Goal: Task Accomplishment & Management: Manage account settings

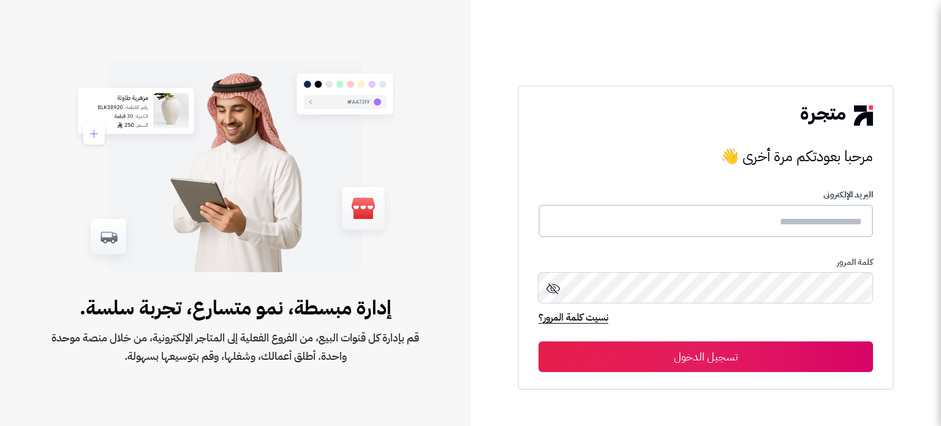
type input "**********"
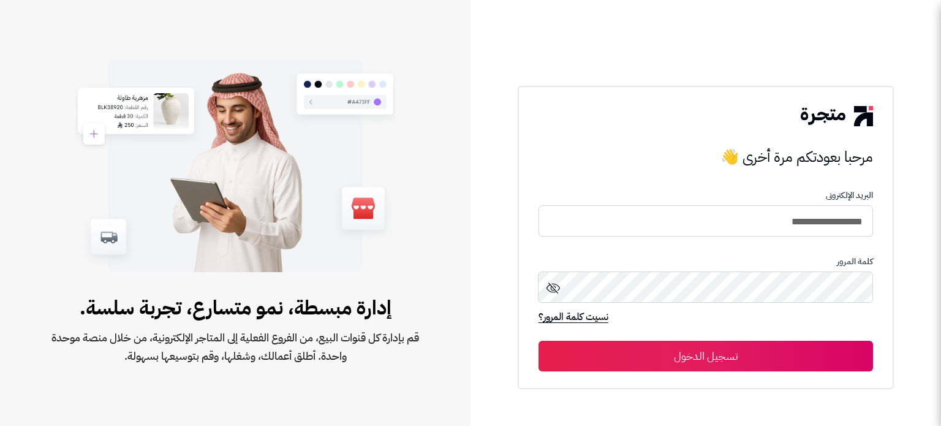
click at [669, 350] on button "تسجيل الدخول" at bounding box center [706, 356] width 335 height 31
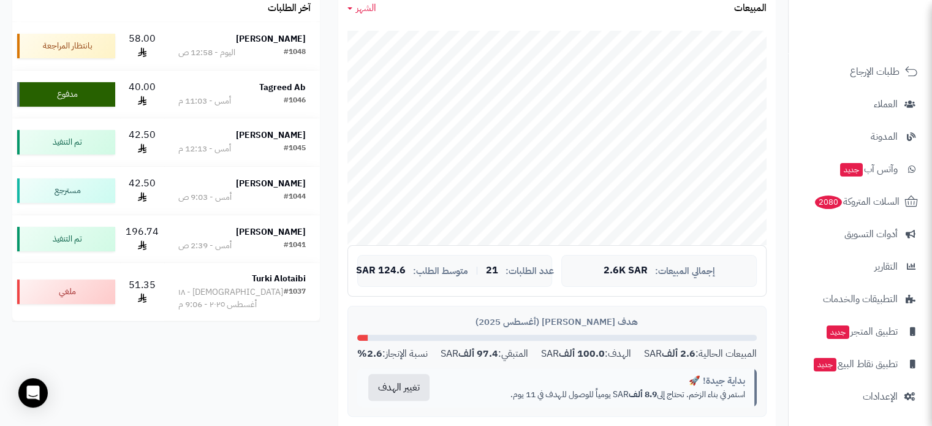
scroll to position [429, 0]
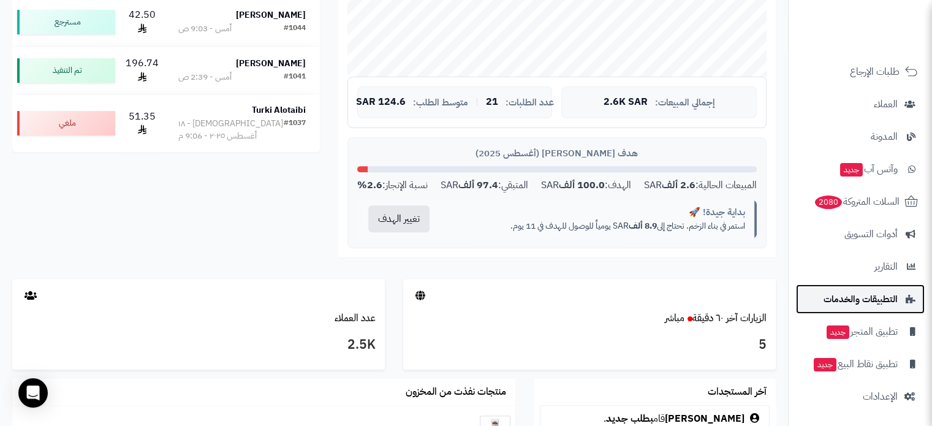
click at [882, 295] on span "التطبيقات والخدمات" at bounding box center [861, 298] width 74 height 17
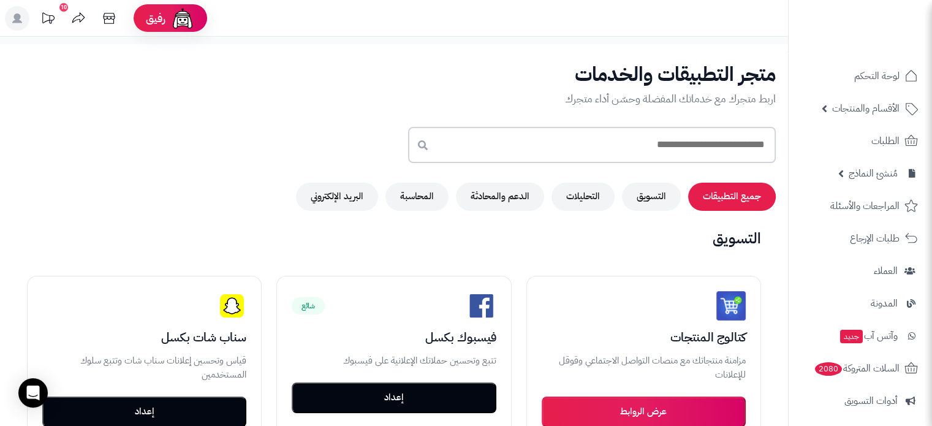
click at [685, 146] on input "text" at bounding box center [592, 145] width 368 height 36
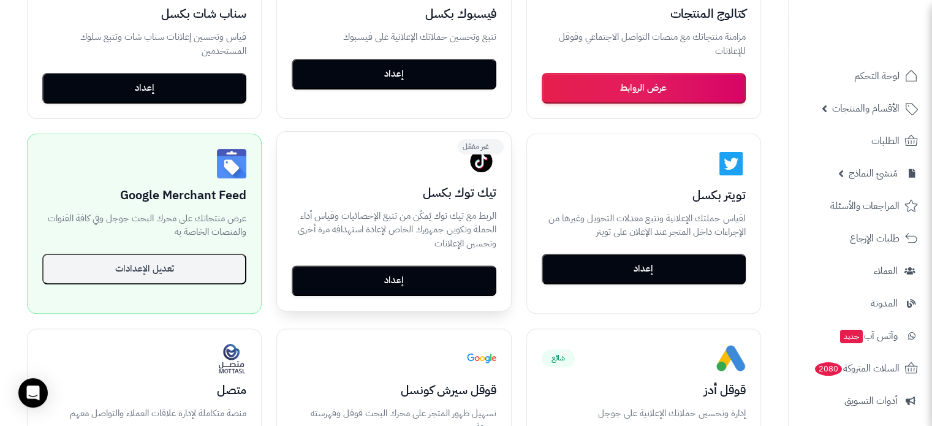
scroll to position [88, 0]
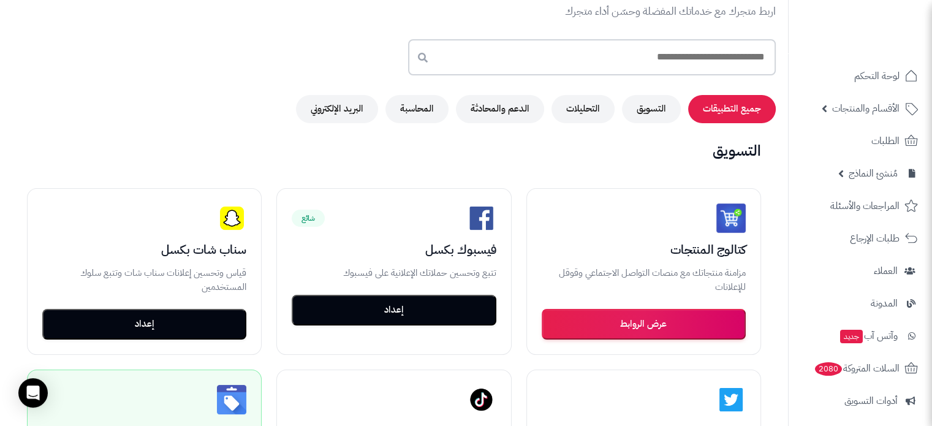
click at [588, 53] on input "text" at bounding box center [592, 57] width 368 height 36
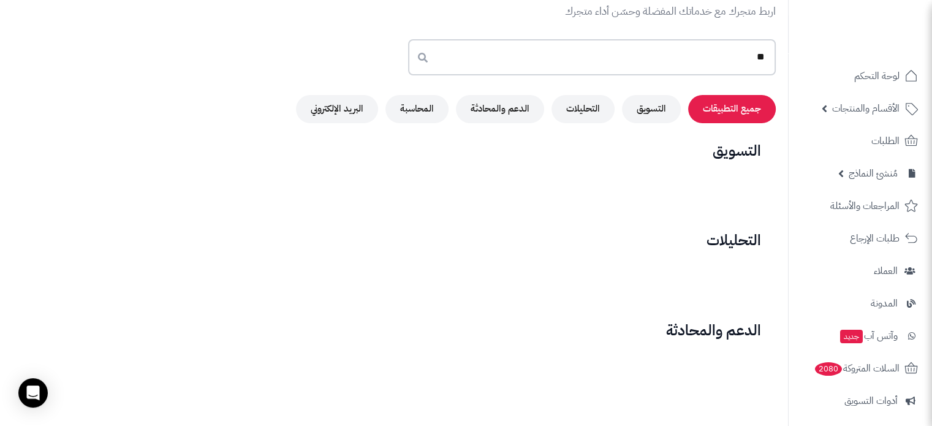
type input "*"
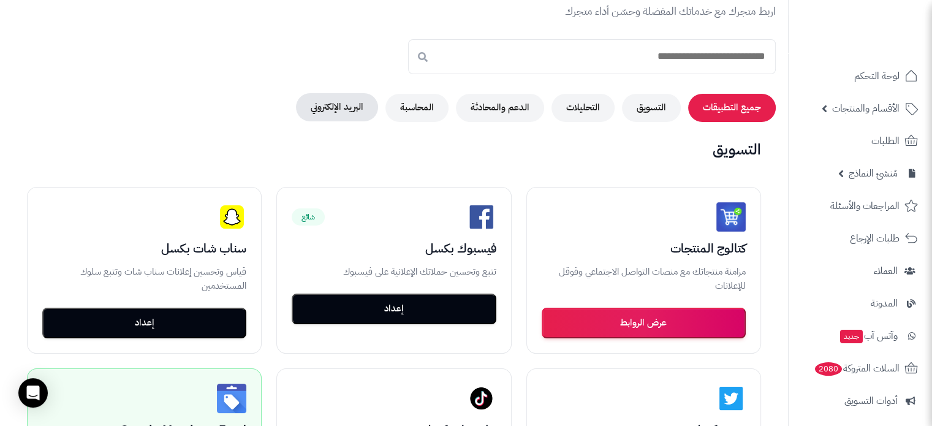
click at [344, 105] on button "البريد الإلكتروني" at bounding box center [337, 107] width 82 height 28
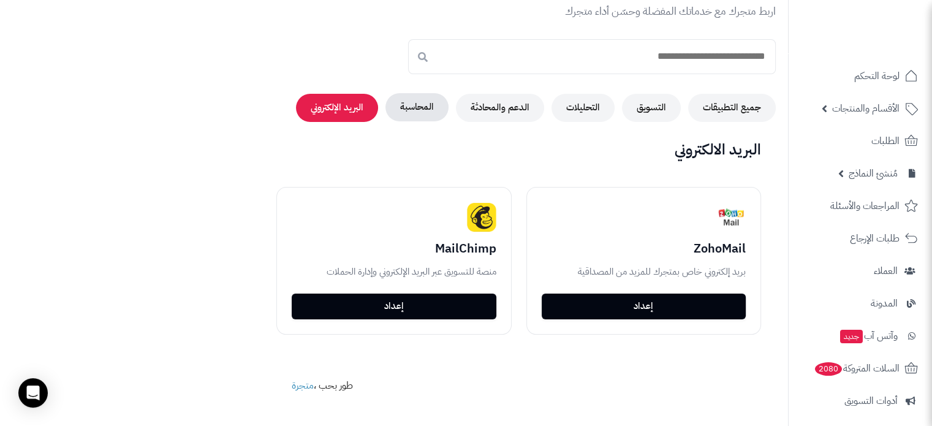
click at [416, 101] on button "المحاسبة" at bounding box center [416, 107] width 63 height 28
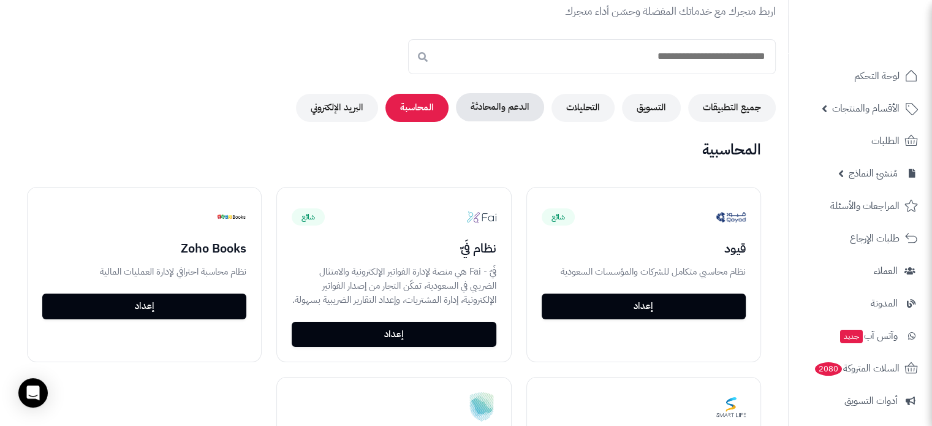
click at [499, 106] on button "الدعم والمحادثة" at bounding box center [500, 107] width 88 height 28
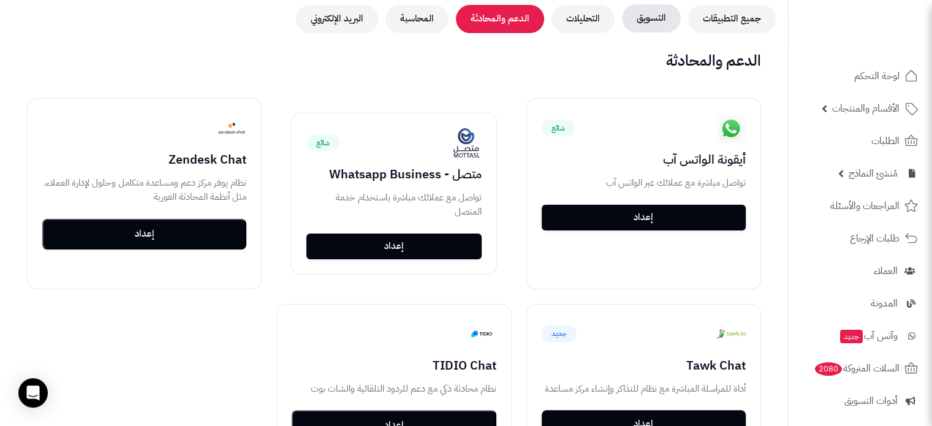
scroll to position [0, 0]
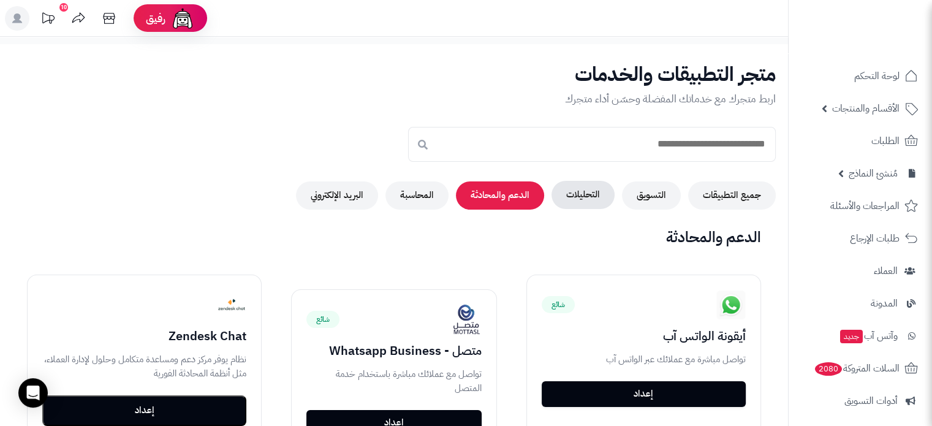
click at [564, 189] on button "التحليلات" at bounding box center [583, 195] width 63 height 28
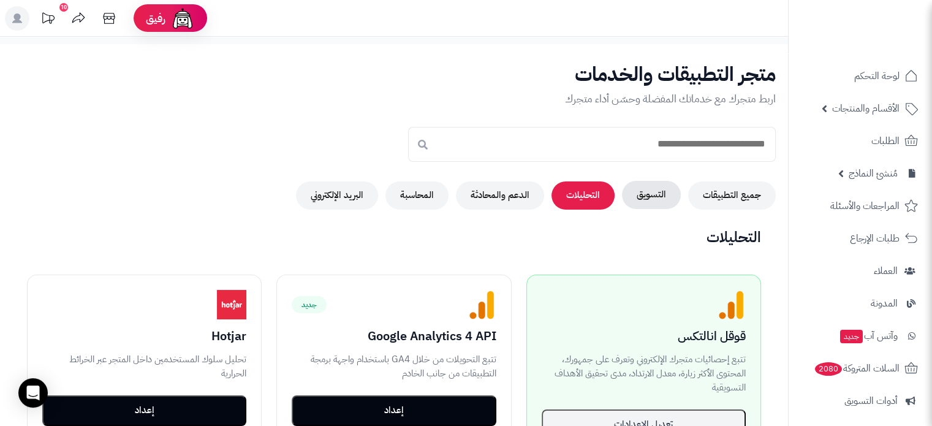
click at [661, 201] on button "التسويق" at bounding box center [651, 195] width 59 height 28
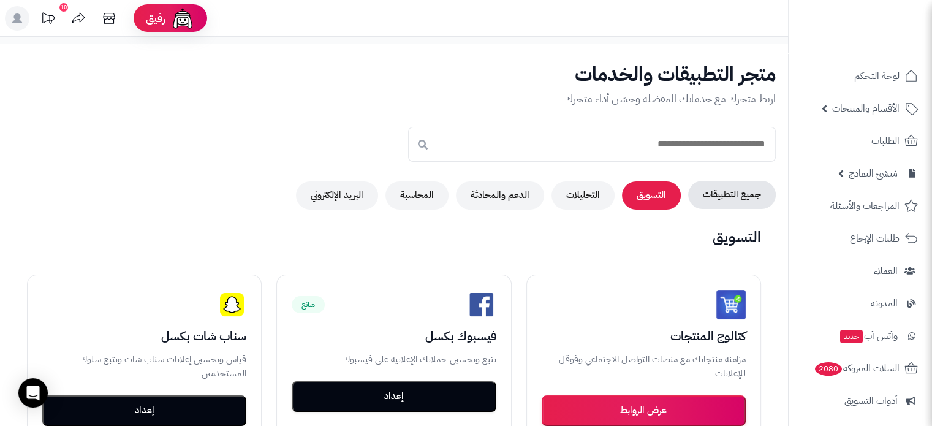
click at [752, 200] on button "جميع التطبيقات" at bounding box center [732, 195] width 88 height 28
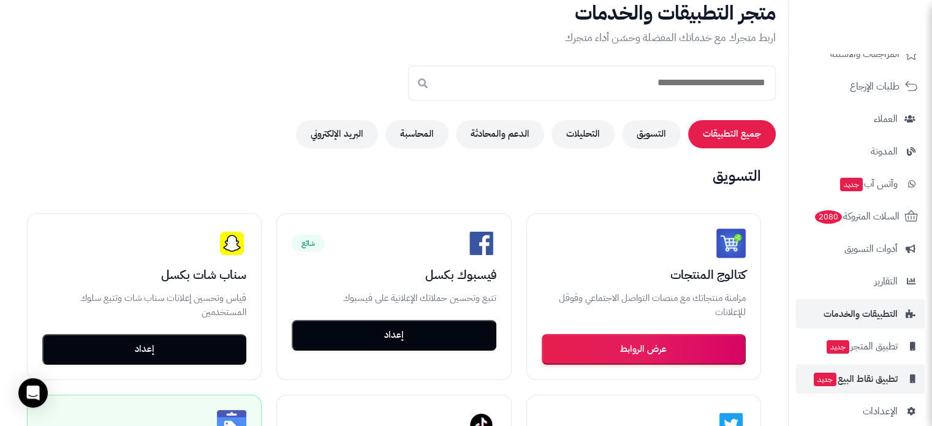
scroll to position [167, 0]
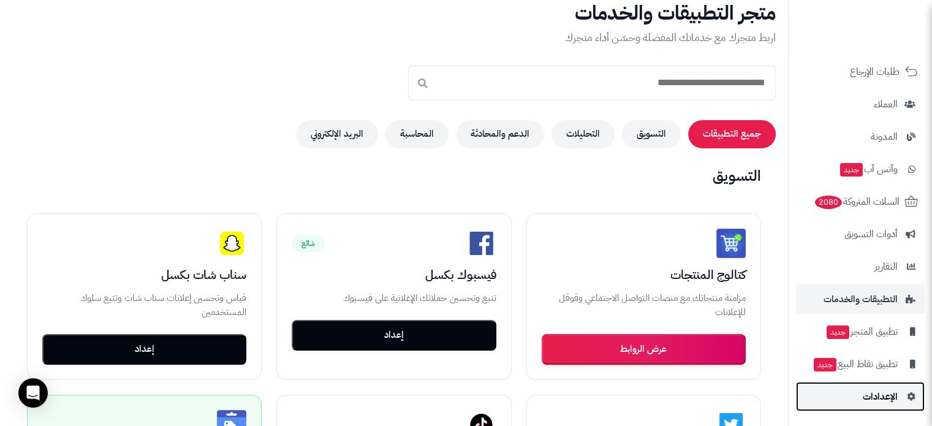
click at [897, 399] on span "الإعدادات" at bounding box center [880, 396] width 35 height 17
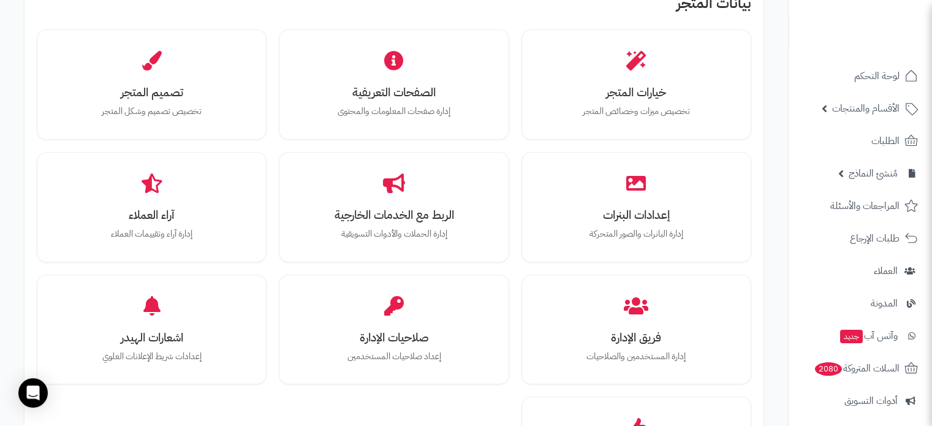
scroll to position [398, 0]
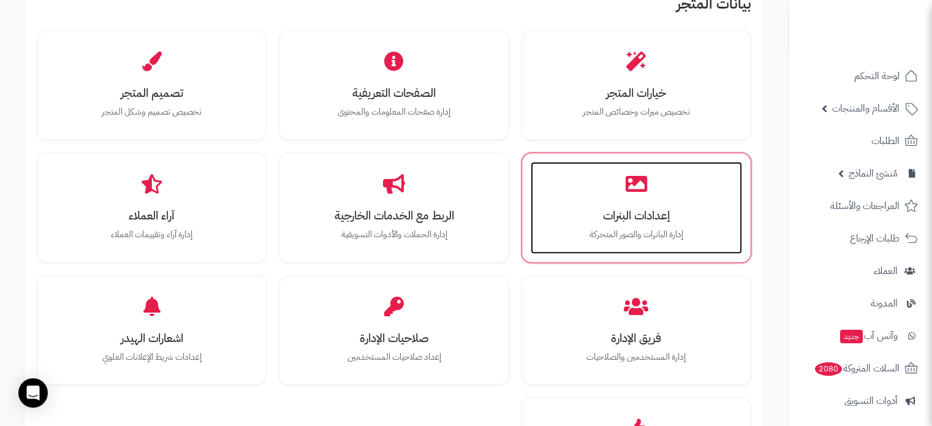
click at [620, 191] on div "إعدادات البنرات إدارة البانرات والصور المتحركة" at bounding box center [636, 208] width 211 height 92
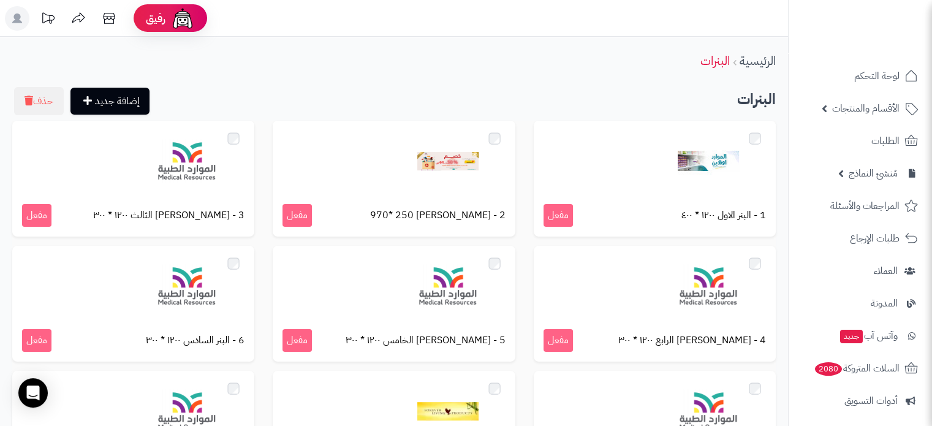
click at [18, 21] on icon at bounding box center [17, 18] width 10 height 10
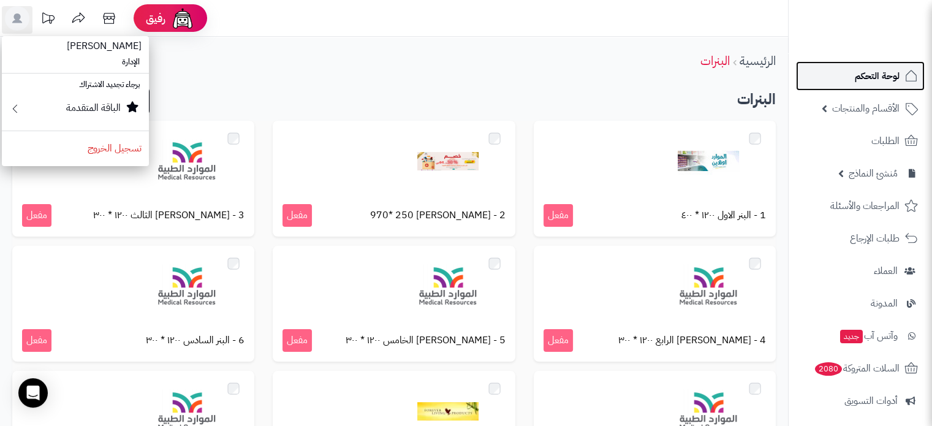
click at [879, 73] on span "لوحة التحكم" at bounding box center [877, 75] width 45 height 17
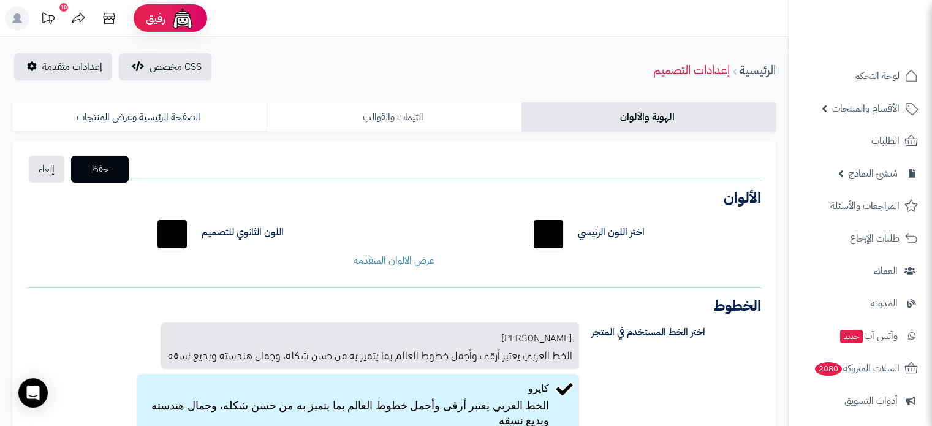
click at [436, 117] on link "الثيمات والقوالب" at bounding box center [394, 116] width 254 height 29
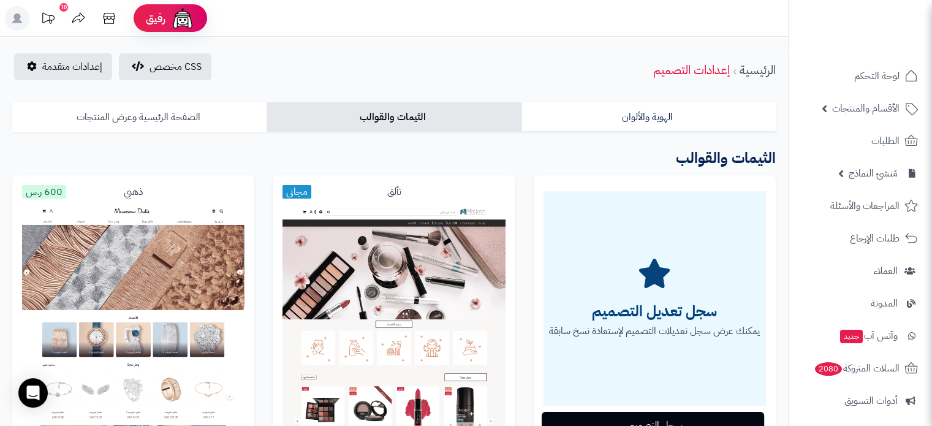
click at [104, 114] on link "الصفحة الرئيسية وعرض المنتجات" at bounding box center [139, 116] width 254 height 29
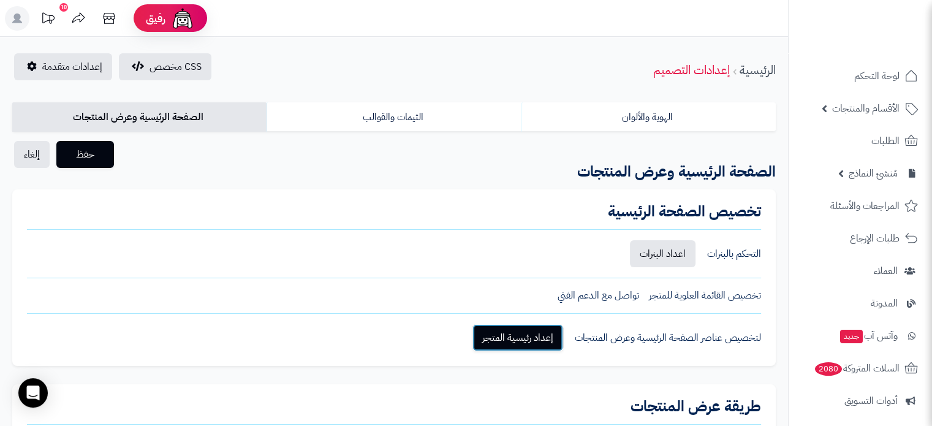
click at [515, 343] on link "إعداد رئيسية المتجر" at bounding box center [518, 337] width 91 height 27
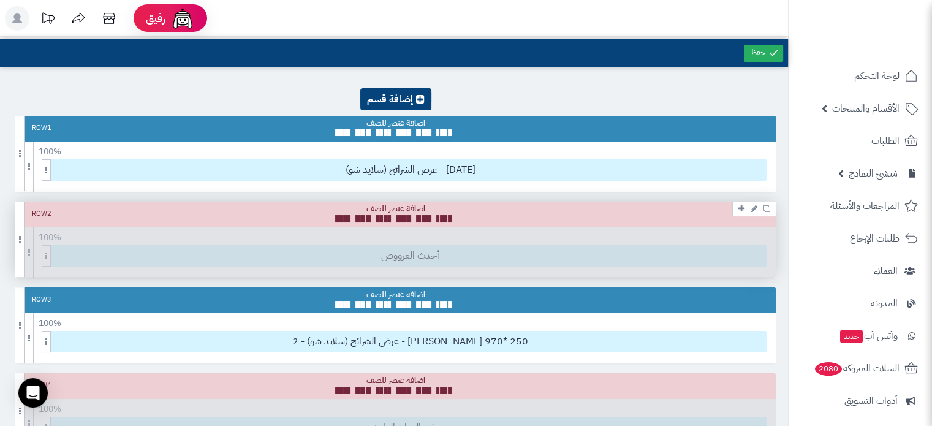
click at [402, 256] on div "Row 2 100 % 100 95 90 85 80 75 70 66 60 55 50 45 40 33 30 25 20 15 10 5 أحدث ال…" at bounding box center [395, 239] width 761 height 75
click at [743, 208] on icon at bounding box center [741, 209] width 6 height 8
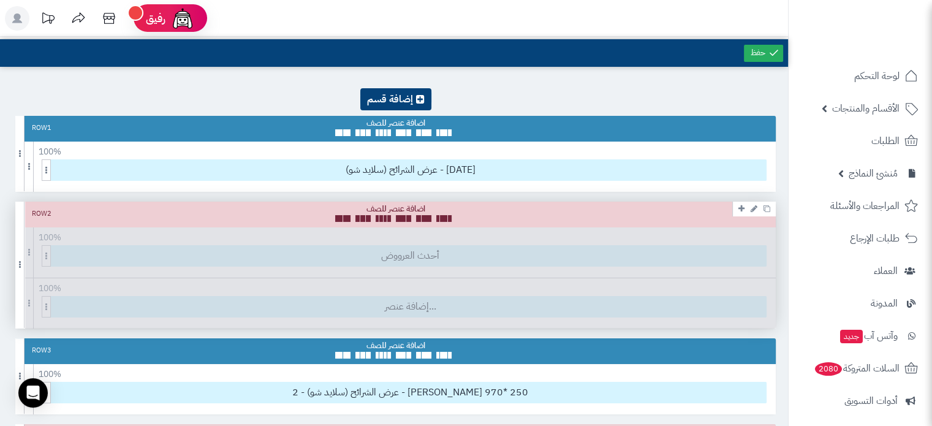
click at [521, 303] on div "Row 2 100 % 100 95 90 85 80 75 70 66 60 55 50 45 40 33 30 25 20 15 10 5 أحدث ال…" at bounding box center [395, 265] width 761 height 126
click at [399, 306] on div "Row 2 100 % 100 95 90 85 80 75 70 66 60 55 50 45 40 33 30 25 20 15 10 5 أحدث ال…" at bounding box center [395, 265] width 761 height 126
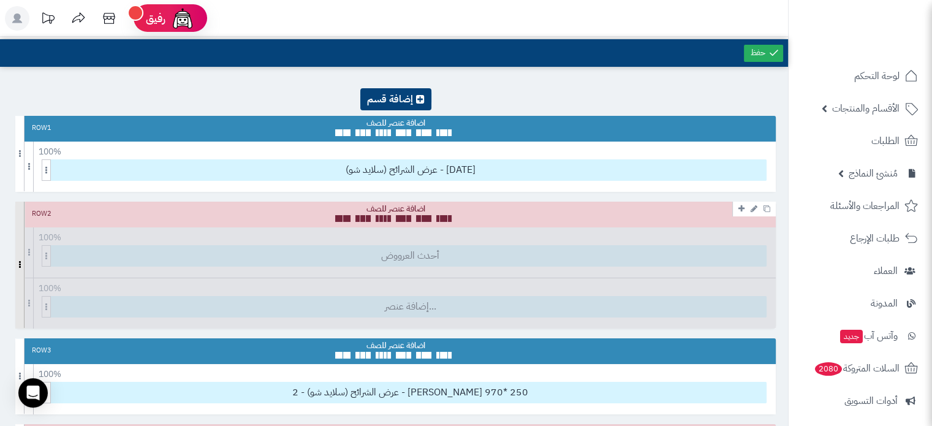
click at [18, 253] on span at bounding box center [19, 265] width 9 height 126
click at [21, 268] on span at bounding box center [19, 265] width 9 height 126
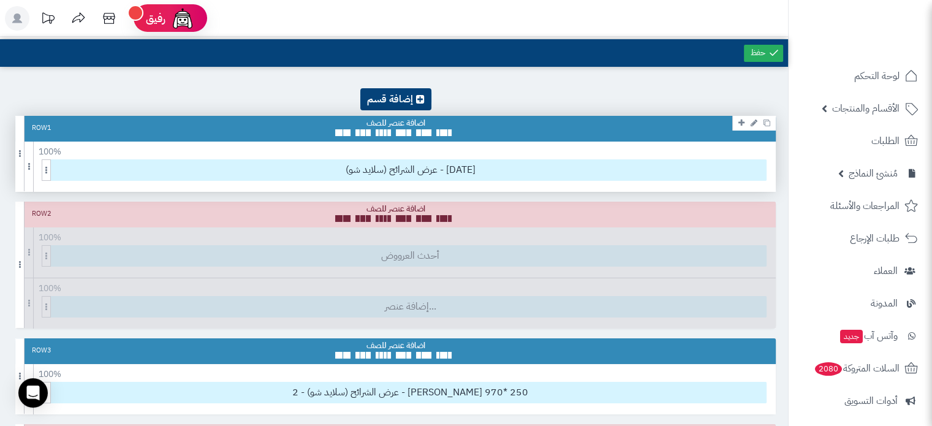
click at [740, 124] on icon at bounding box center [741, 123] width 6 height 8
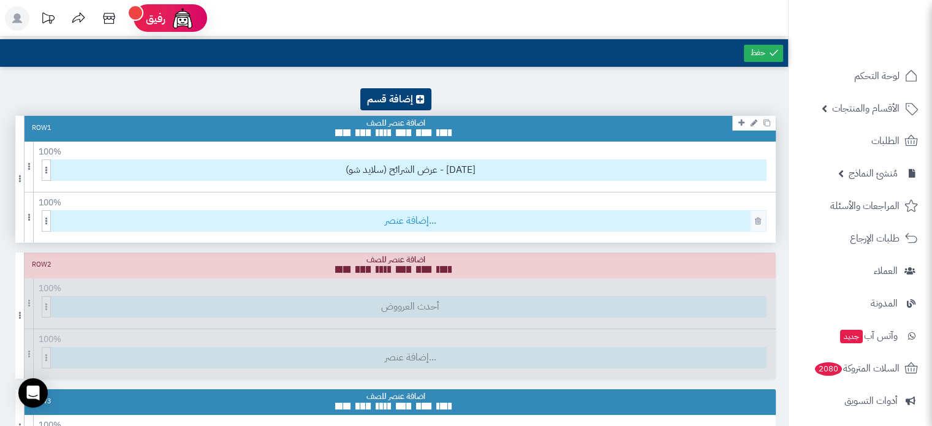
click at [419, 221] on span "إضافة عنصر..." at bounding box center [411, 221] width 712 height 20
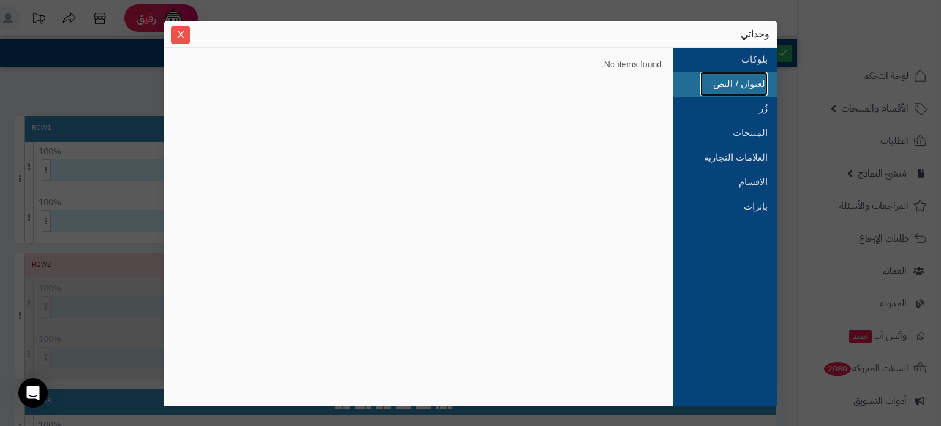
drag, startPoint x: 748, startPoint y: 88, endPoint x: 748, endPoint y: 78, distance: 9.8
click at [748, 88] on link "العنوان / النص" at bounding box center [733, 84] width 67 height 25
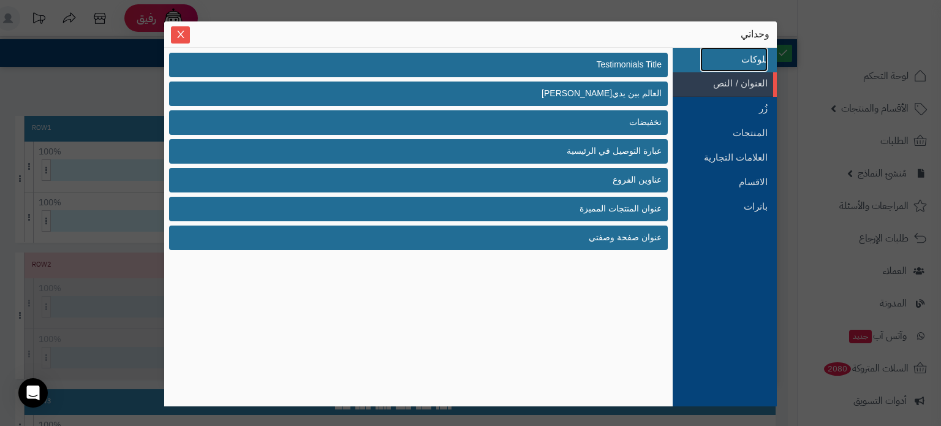
click at [746, 55] on link "بلوكات" at bounding box center [733, 59] width 67 height 25
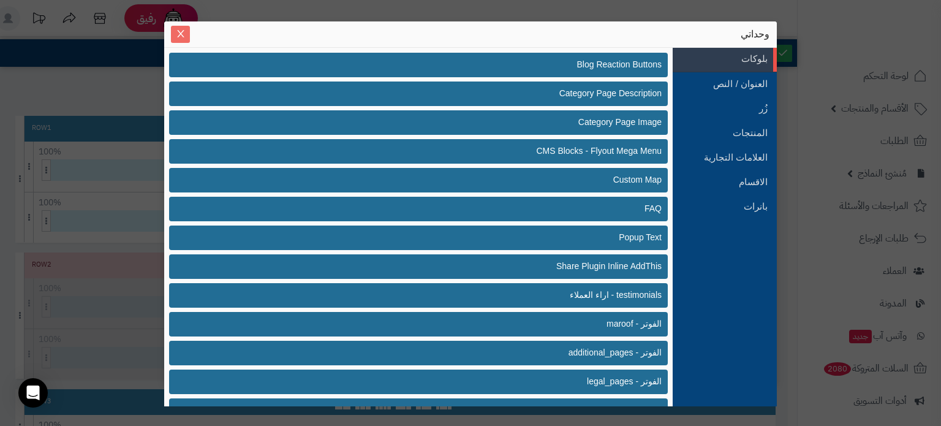
click at [181, 29] on icon "Close" at bounding box center [181, 34] width 10 height 10
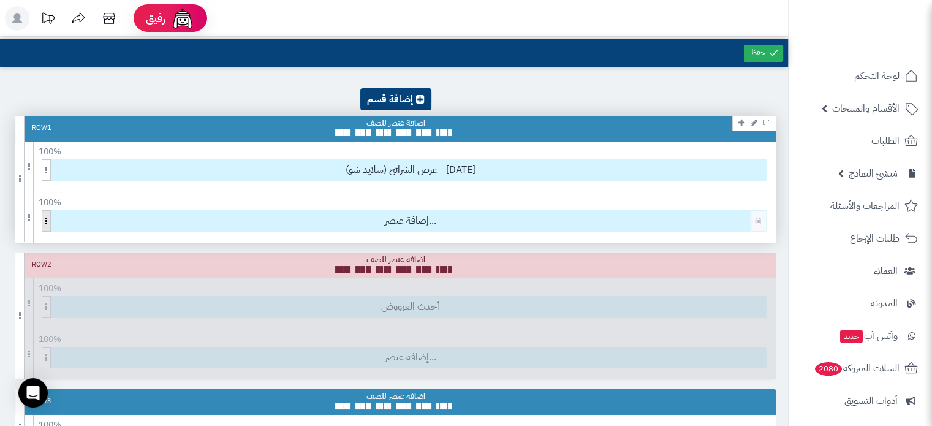
click at [45, 219] on span at bounding box center [46, 220] width 9 height 21
click at [26, 222] on span at bounding box center [29, 217] width 9 height 50
click at [758, 220] on icon at bounding box center [758, 221] width 6 height 8
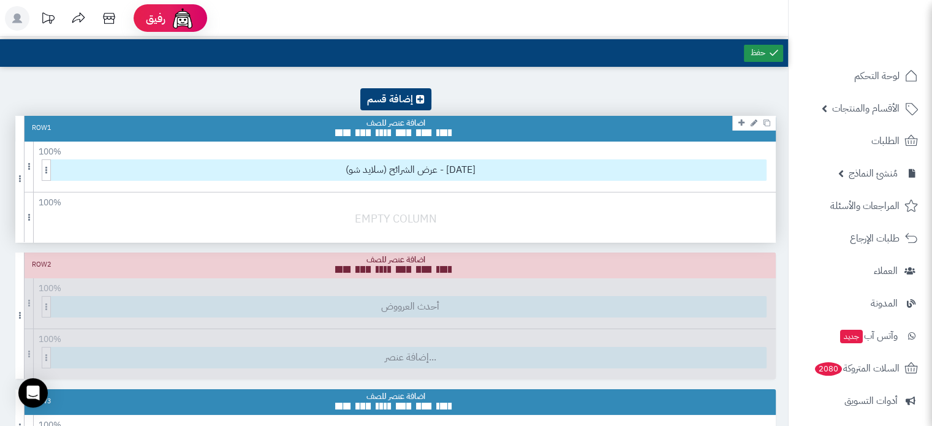
click at [782, 45] on link at bounding box center [763, 53] width 39 height 17
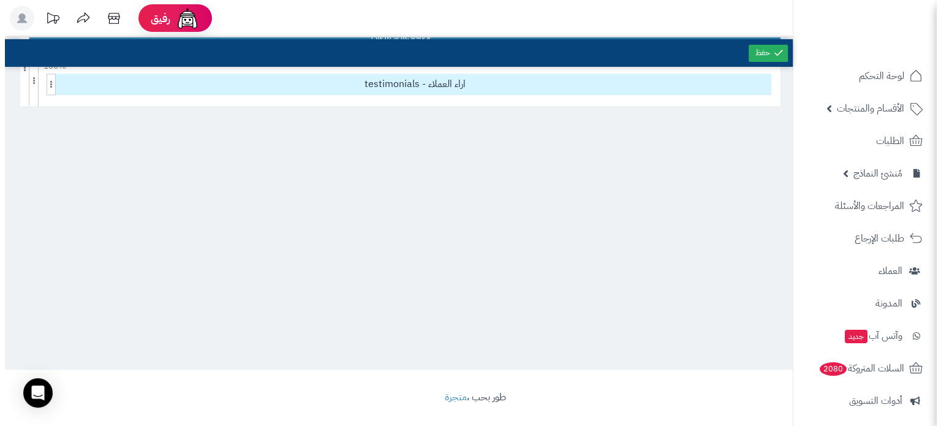
scroll to position [1429, 0]
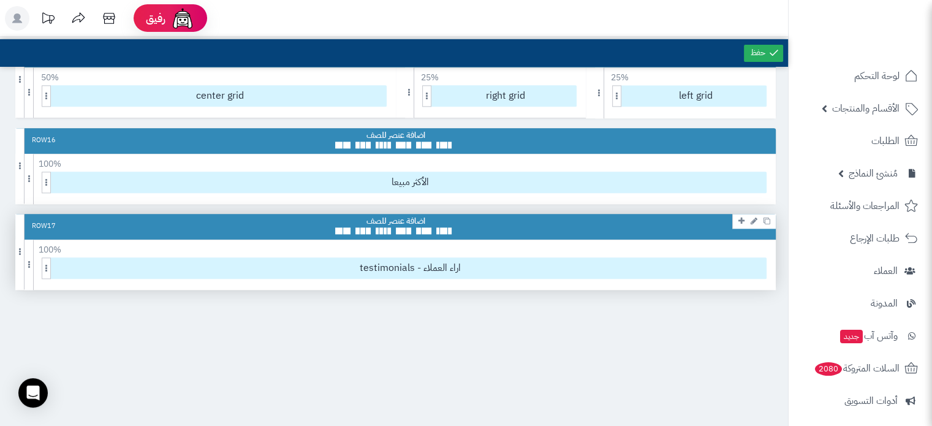
click at [735, 216] on link at bounding box center [741, 220] width 12 height 15
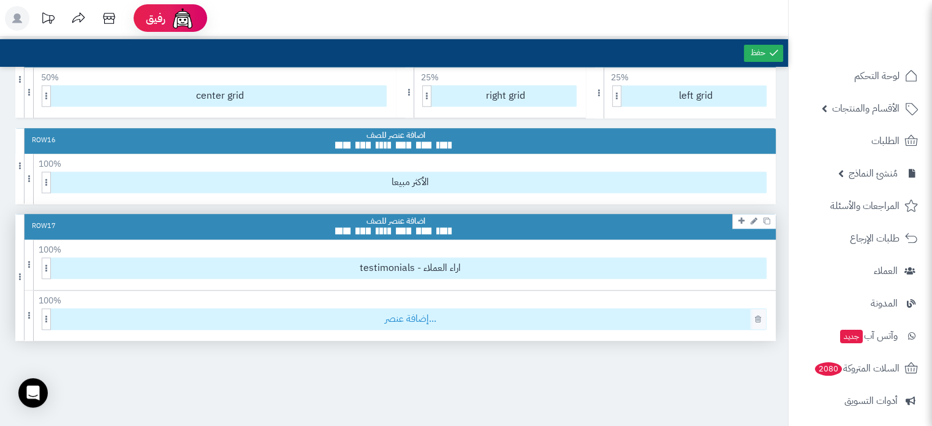
click at [436, 314] on span "إضافة عنصر..." at bounding box center [411, 319] width 712 height 20
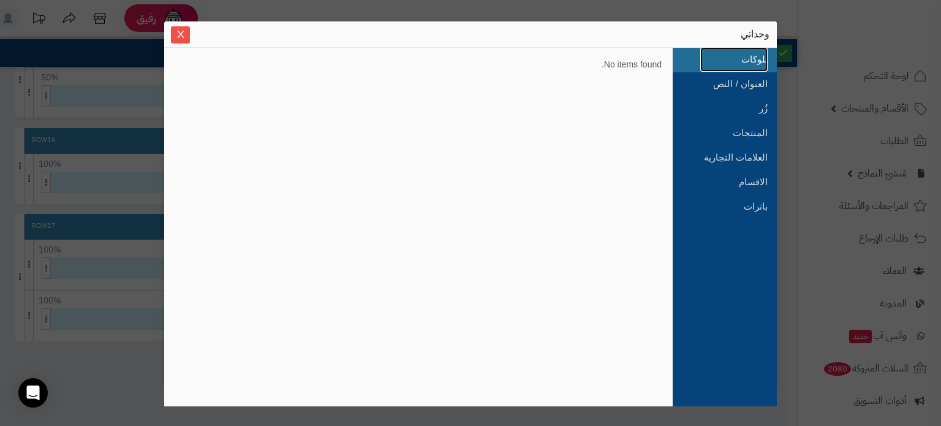
click at [740, 68] on link "بلوكات" at bounding box center [733, 59] width 67 height 25
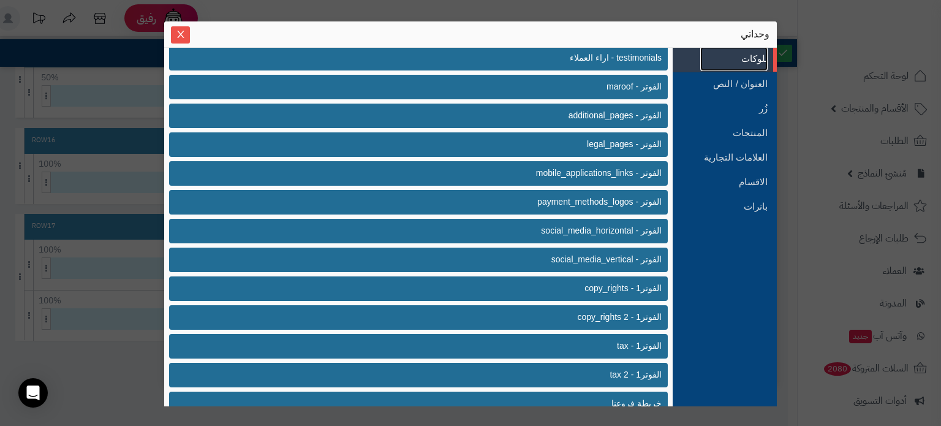
scroll to position [284, 0]
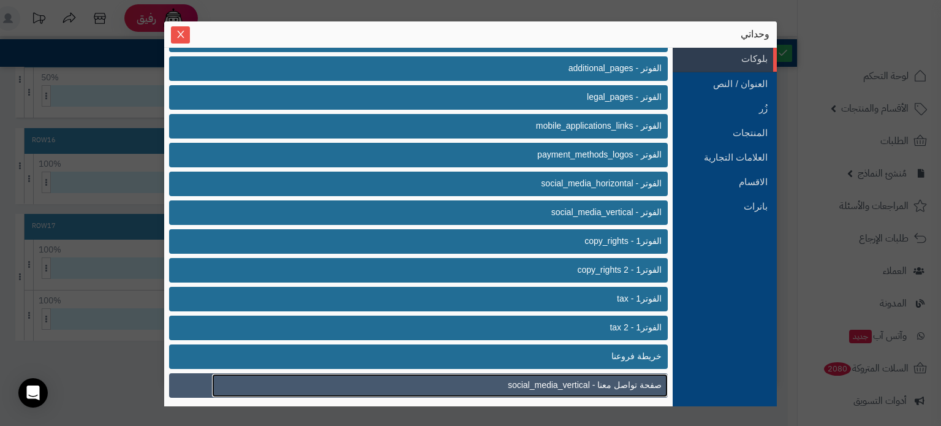
click at [577, 379] on span "صفحة تواصل معنا - social_media_vertical" at bounding box center [585, 385] width 154 height 13
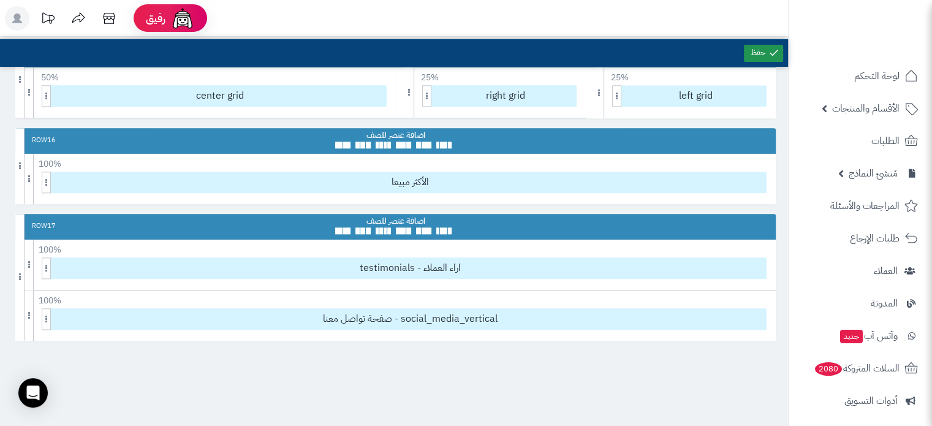
click at [760, 59] on link at bounding box center [763, 53] width 39 height 17
click at [11, 20] on rect at bounding box center [17, 18] width 25 height 25
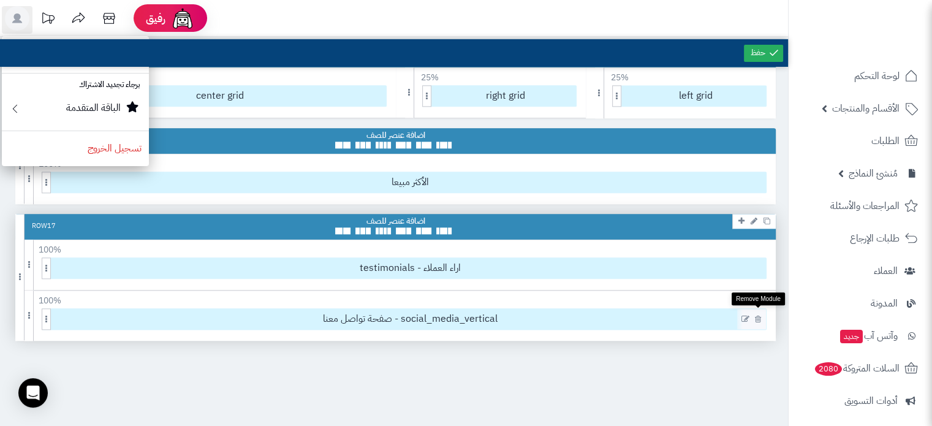
click at [757, 315] on icon at bounding box center [758, 319] width 6 height 8
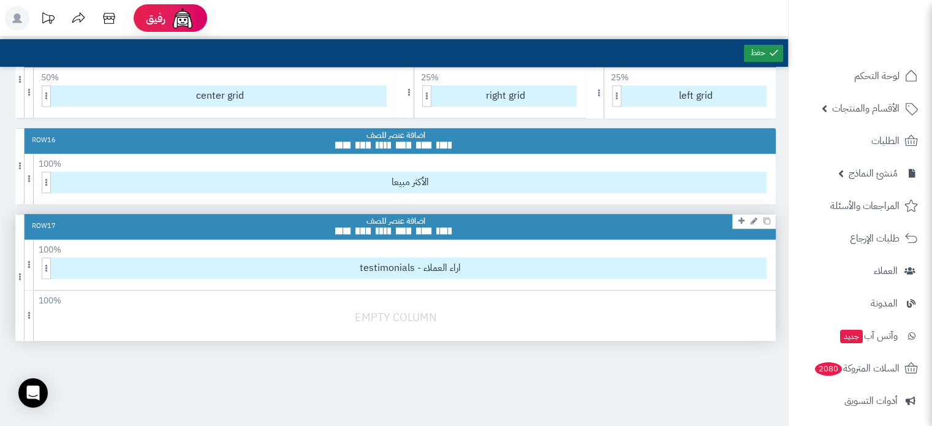
click at [766, 55] on link at bounding box center [763, 53] width 39 height 17
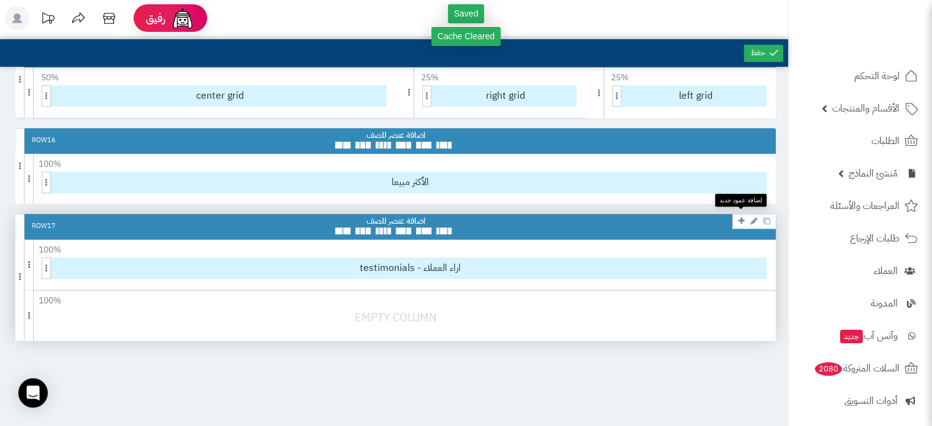
click at [738, 219] on icon at bounding box center [741, 221] width 6 height 8
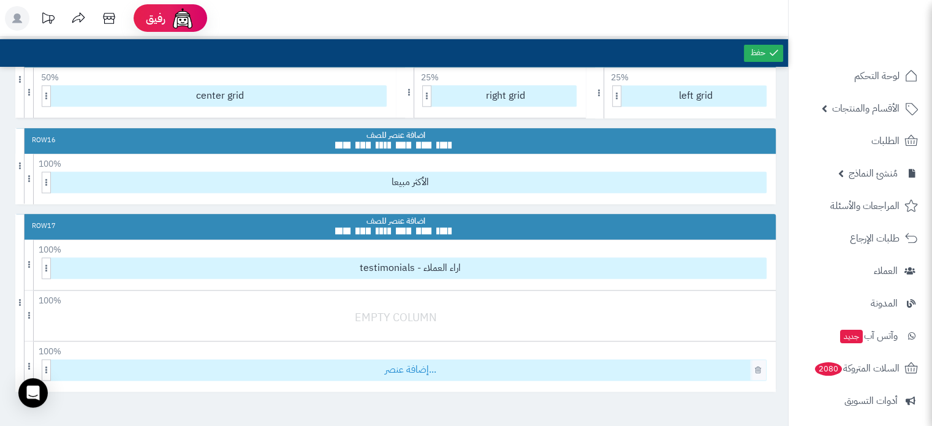
click at [471, 366] on span "إضافة عنصر..." at bounding box center [411, 370] width 712 height 20
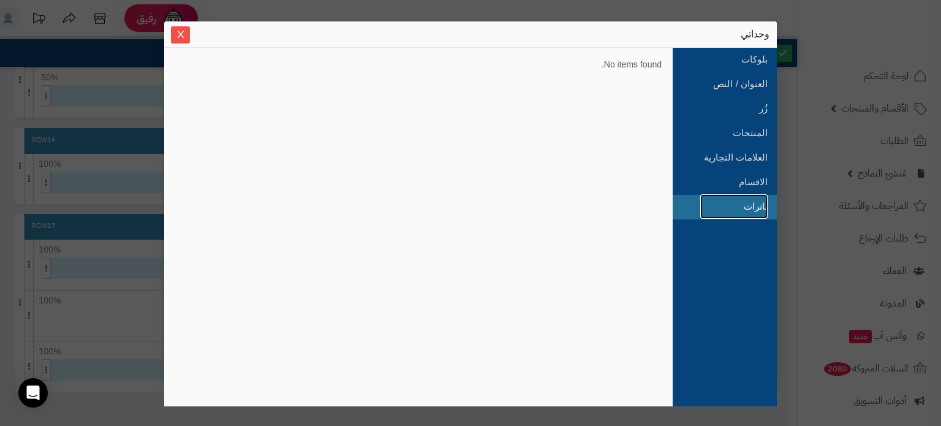
click at [734, 214] on link "بانرات" at bounding box center [733, 206] width 67 height 25
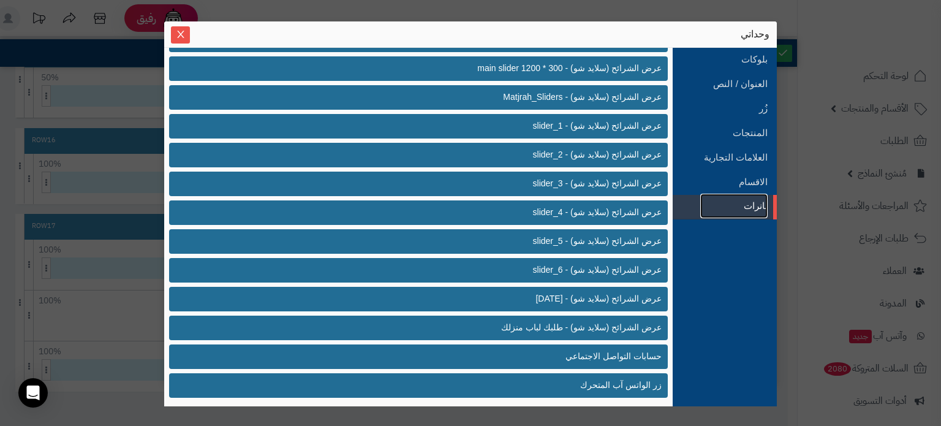
scroll to position [515, 0]
click at [770, 178] on li "الاقسام" at bounding box center [725, 182] width 104 height 25
click at [728, 181] on link "الاقسام" at bounding box center [733, 182] width 67 height 25
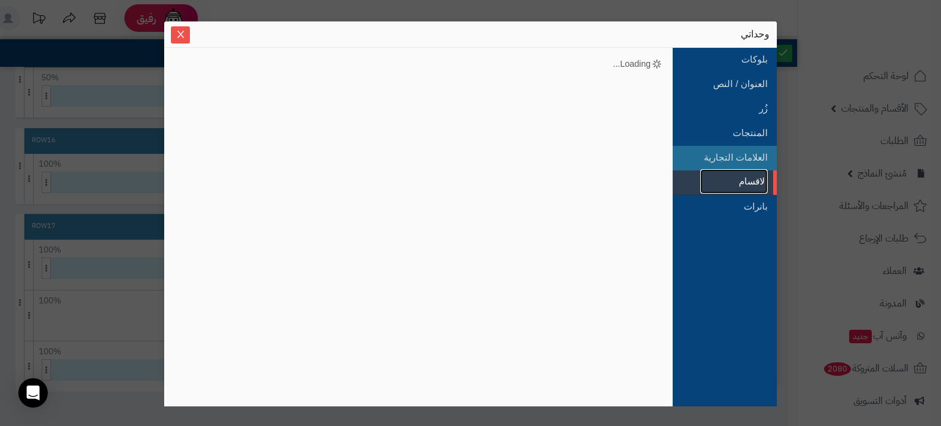
scroll to position [0, 0]
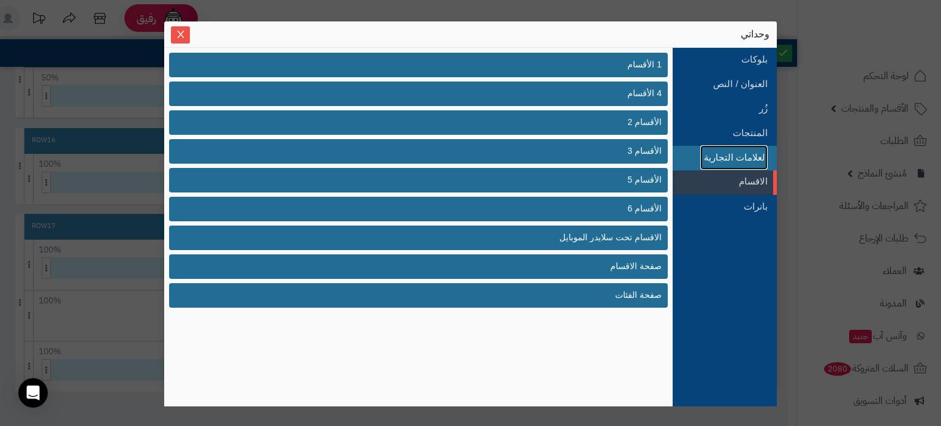
click at [743, 159] on link "العلامات التجارية" at bounding box center [733, 157] width 67 height 25
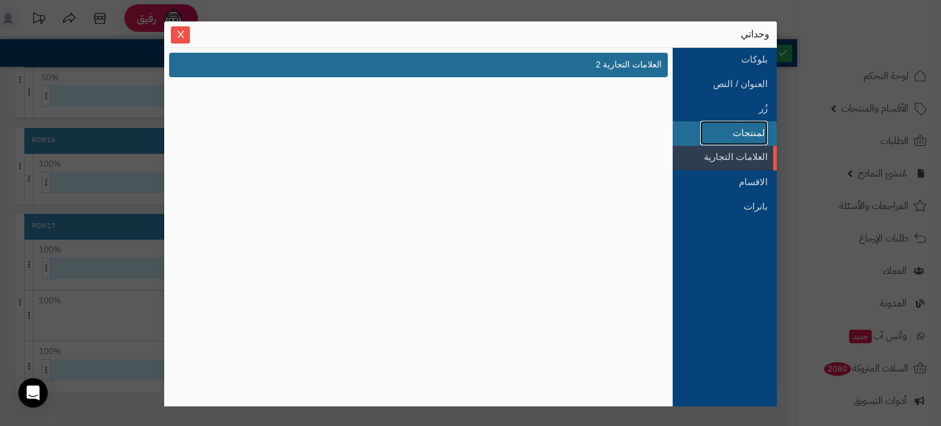
click at [719, 140] on link "المنتجات" at bounding box center [733, 133] width 67 height 25
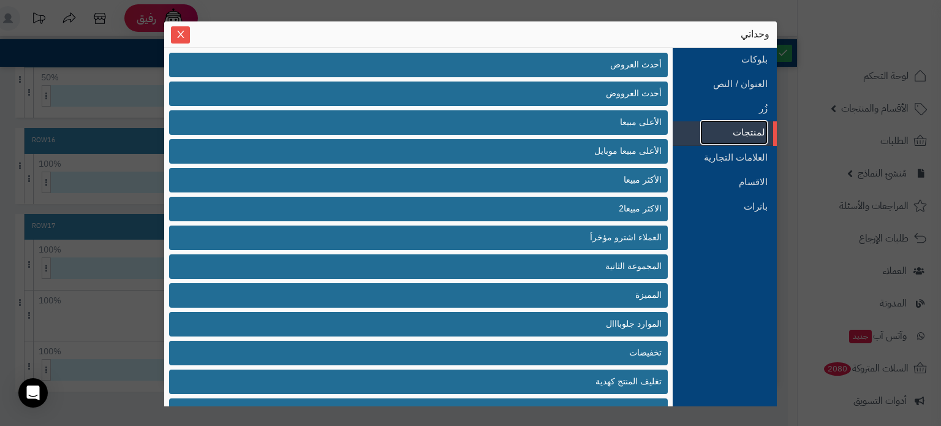
scroll to position [227, 0]
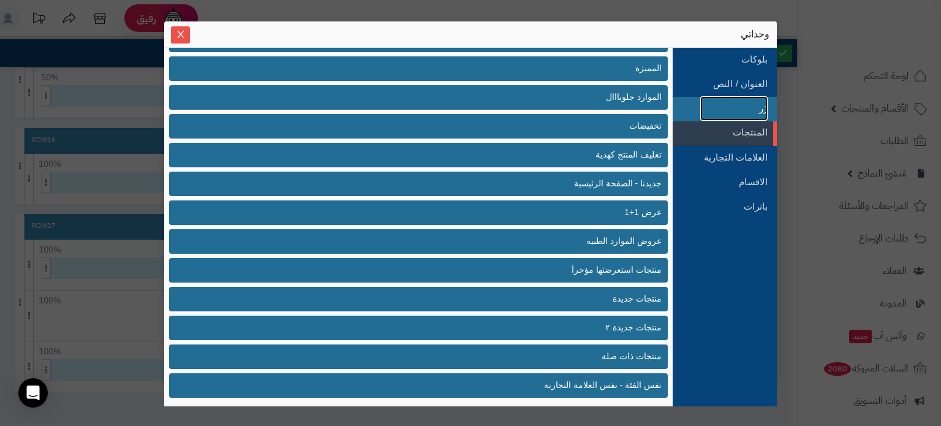
click at [719, 105] on link "زُر" at bounding box center [733, 108] width 67 height 25
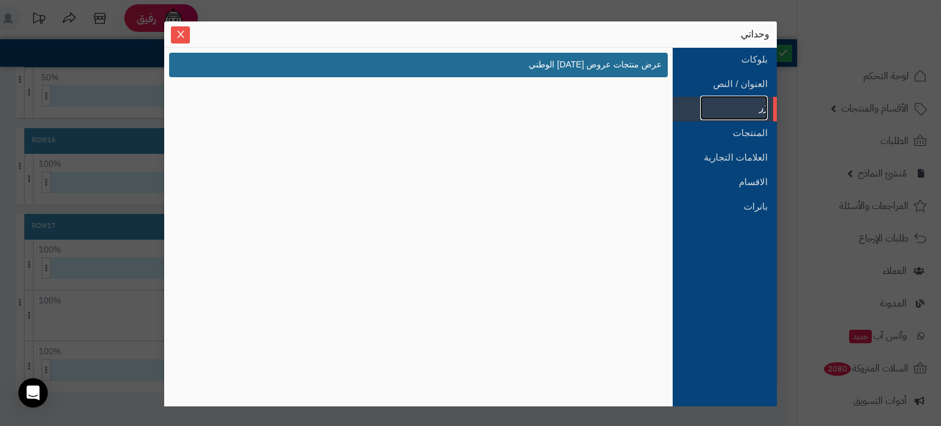
click at [721, 96] on link "زُر" at bounding box center [733, 108] width 67 height 25
click at [724, 81] on link "العنوان / النص" at bounding box center [733, 84] width 67 height 25
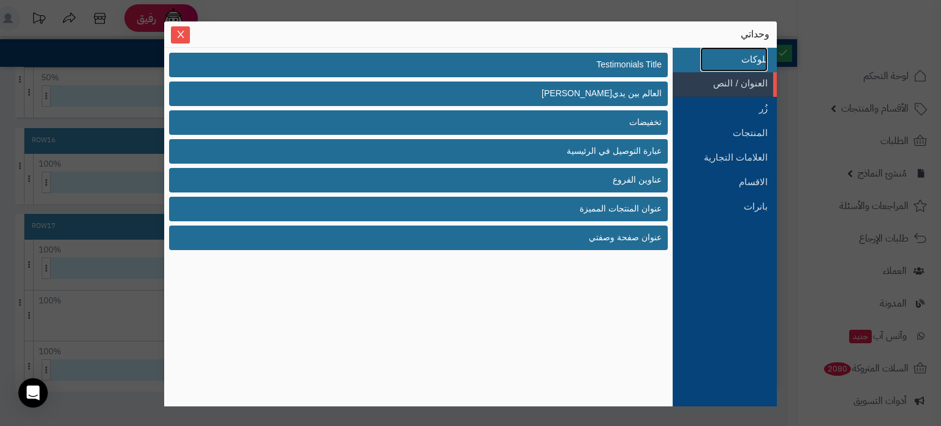
click at [724, 66] on link "بلوكات" at bounding box center [733, 59] width 67 height 25
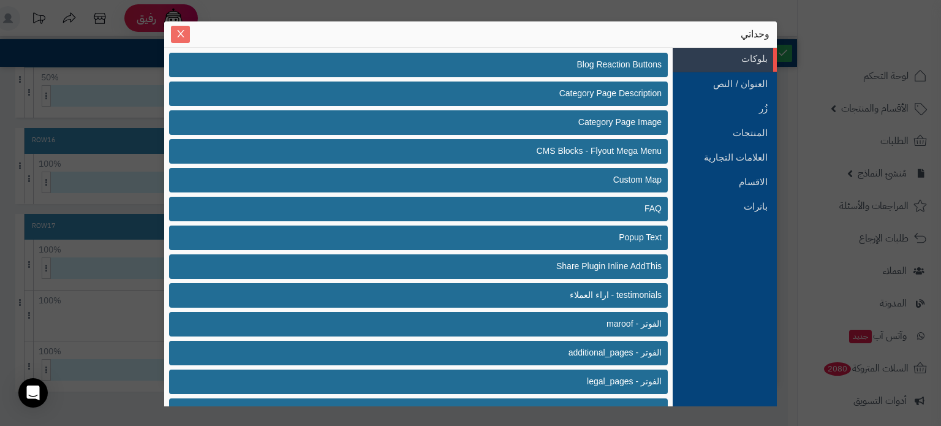
click at [181, 32] on icon "Close" at bounding box center [181, 34] width 10 height 10
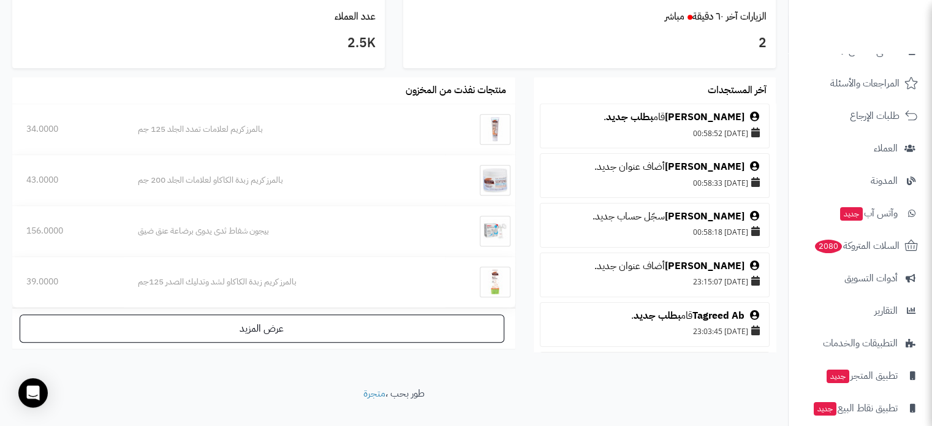
scroll to position [568, 0]
